Goal: Information Seeking & Learning: Understand process/instructions

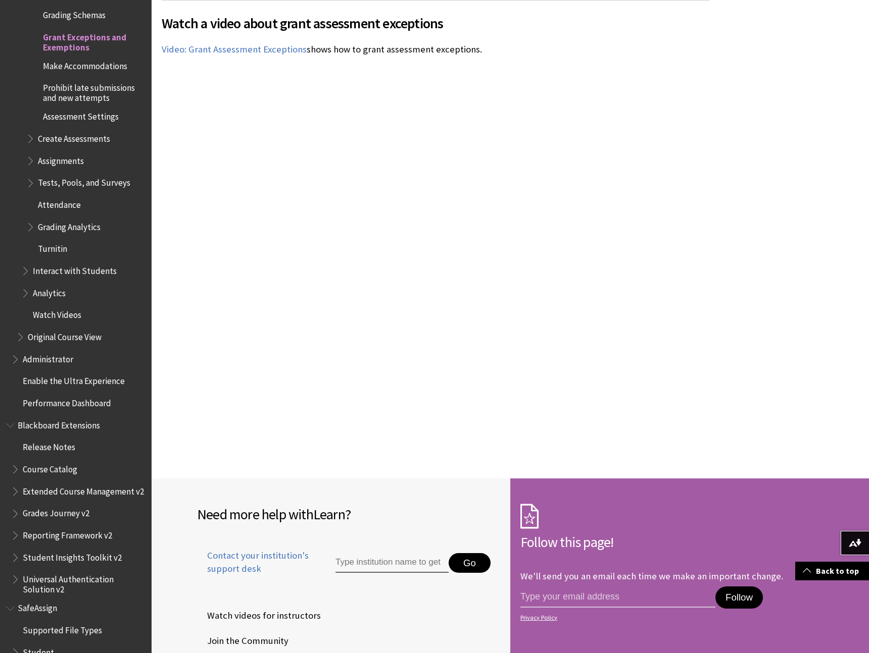
scroll to position [4968, 0]
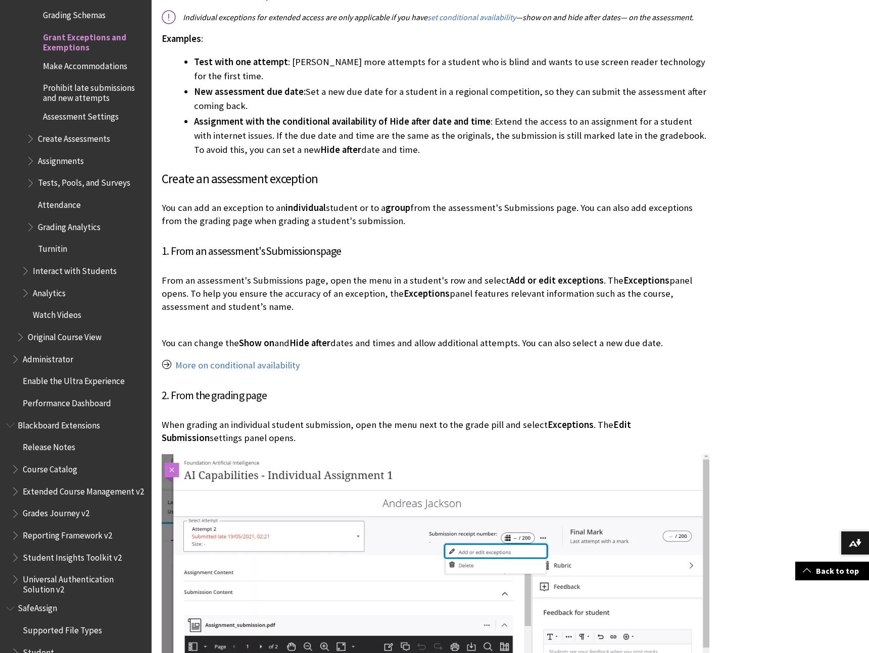
scroll to position [396, 0]
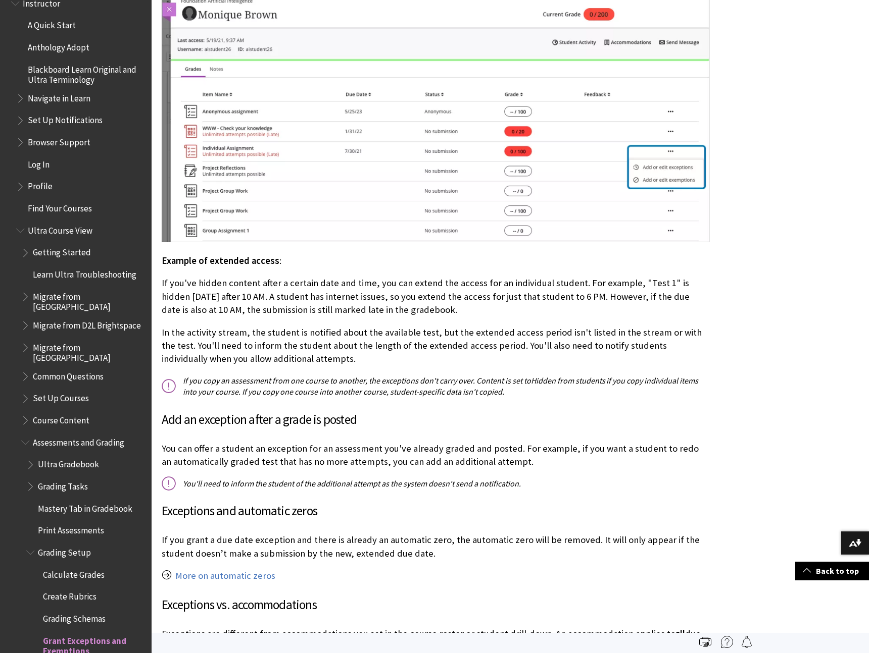
scroll to position [1472, 0]
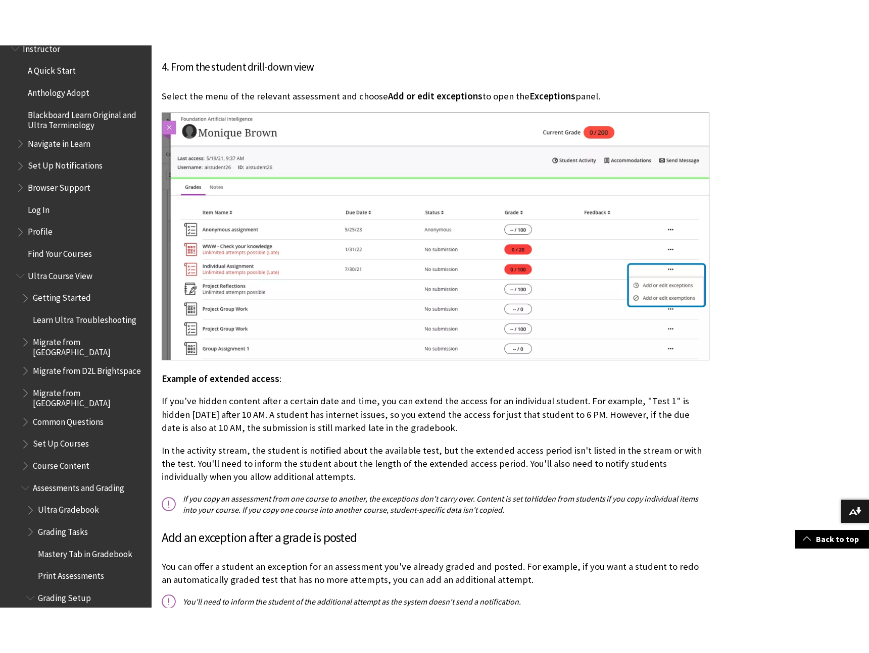
scroll to position [1015, 0]
